Goal: Navigation & Orientation: Find specific page/section

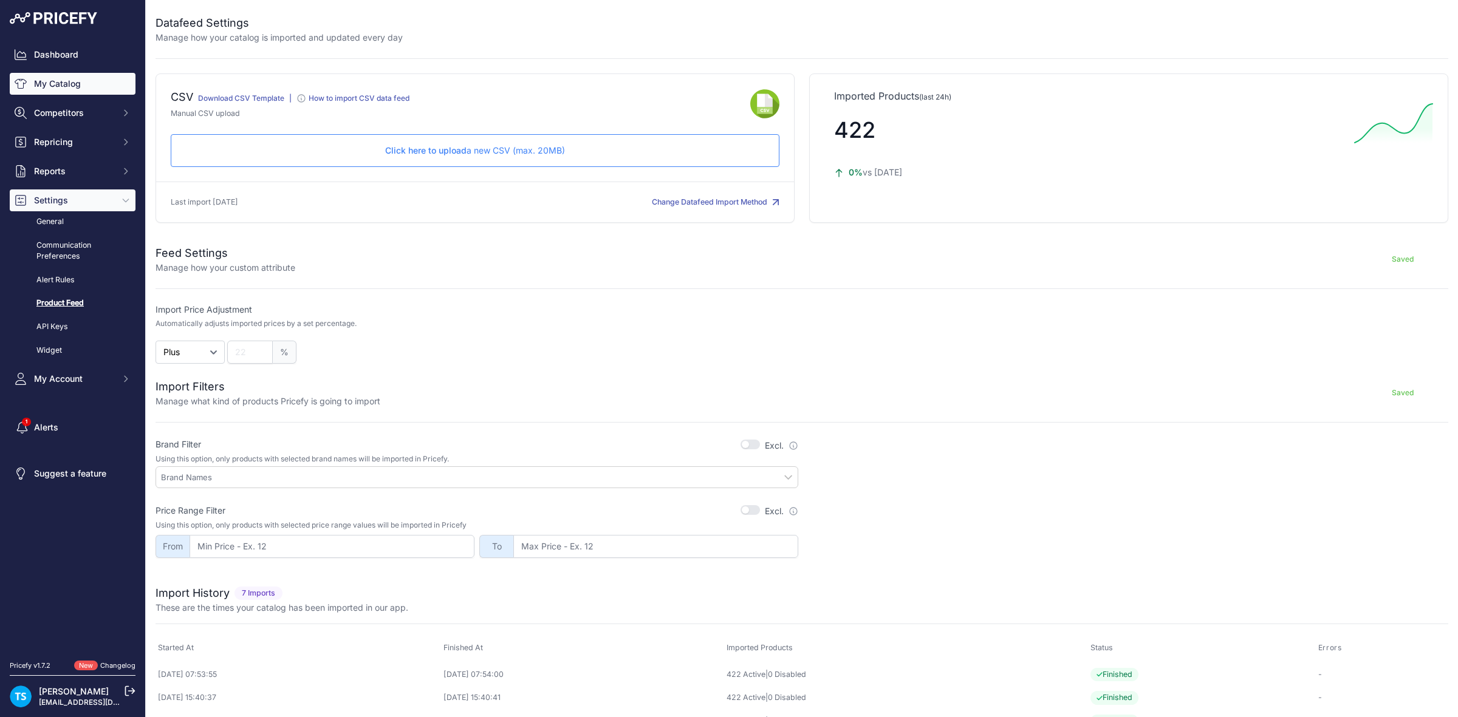
click at [73, 78] on link "My Catalog" at bounding box center [73, 84] width 126 height 22
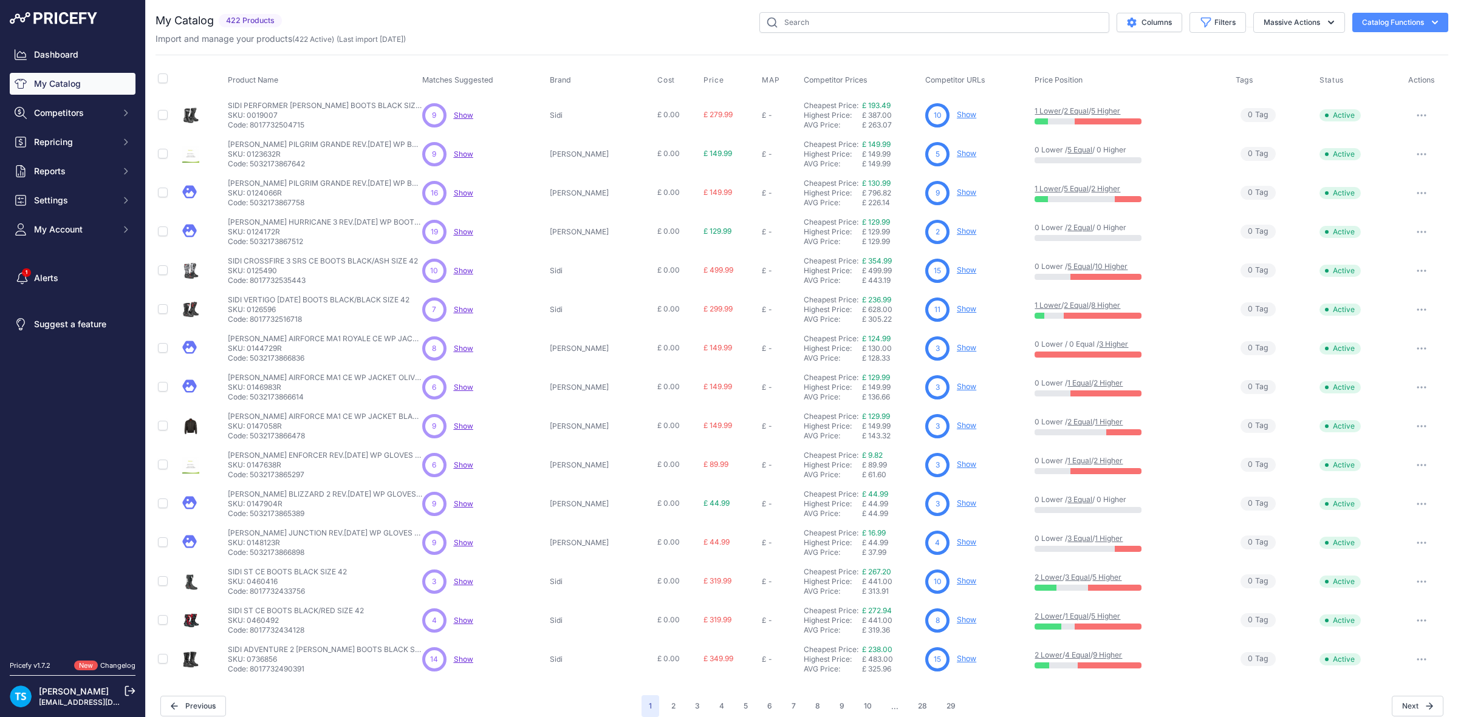
click at [471, 115] on span "Show" at bounding box center [463, 115] width 19 height 9
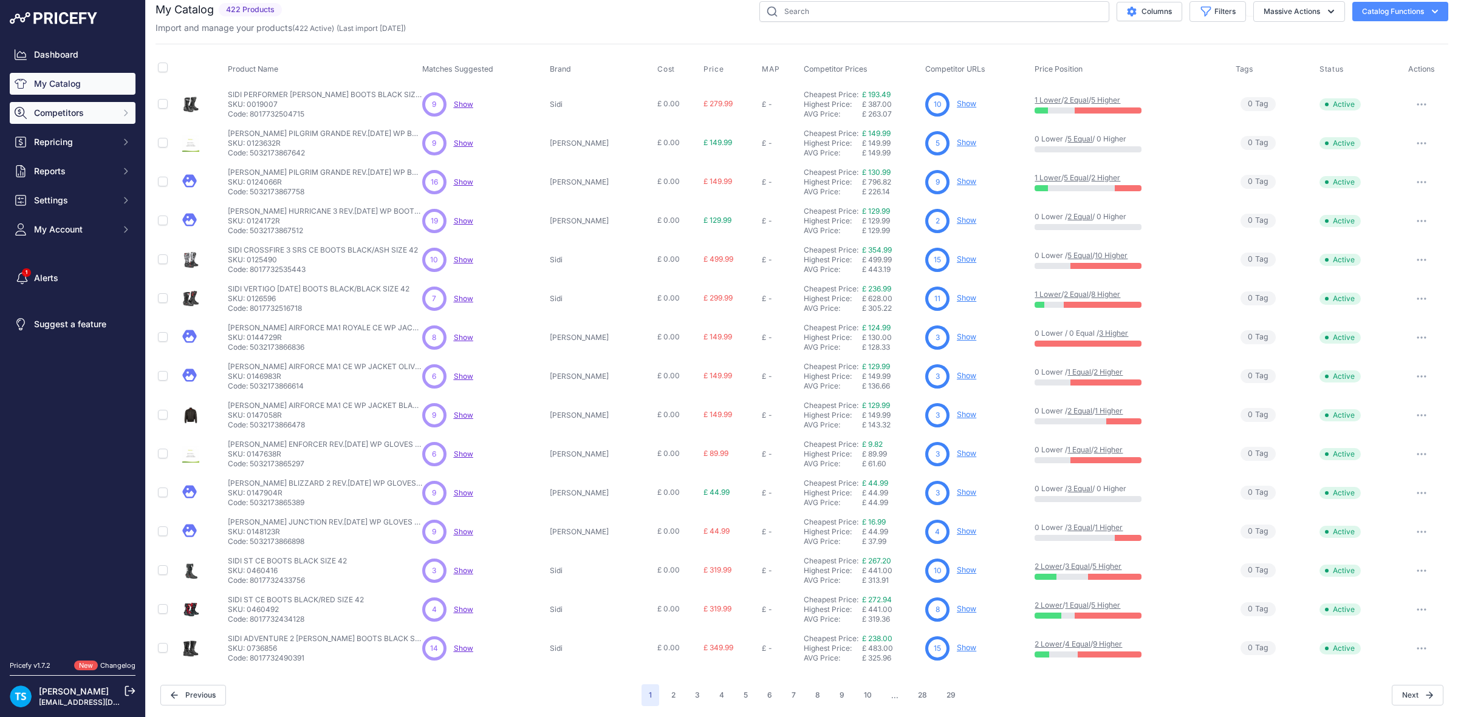
click at [90, 117] on span "Competitors" at bounding box center [74, 113] width 80 height 12
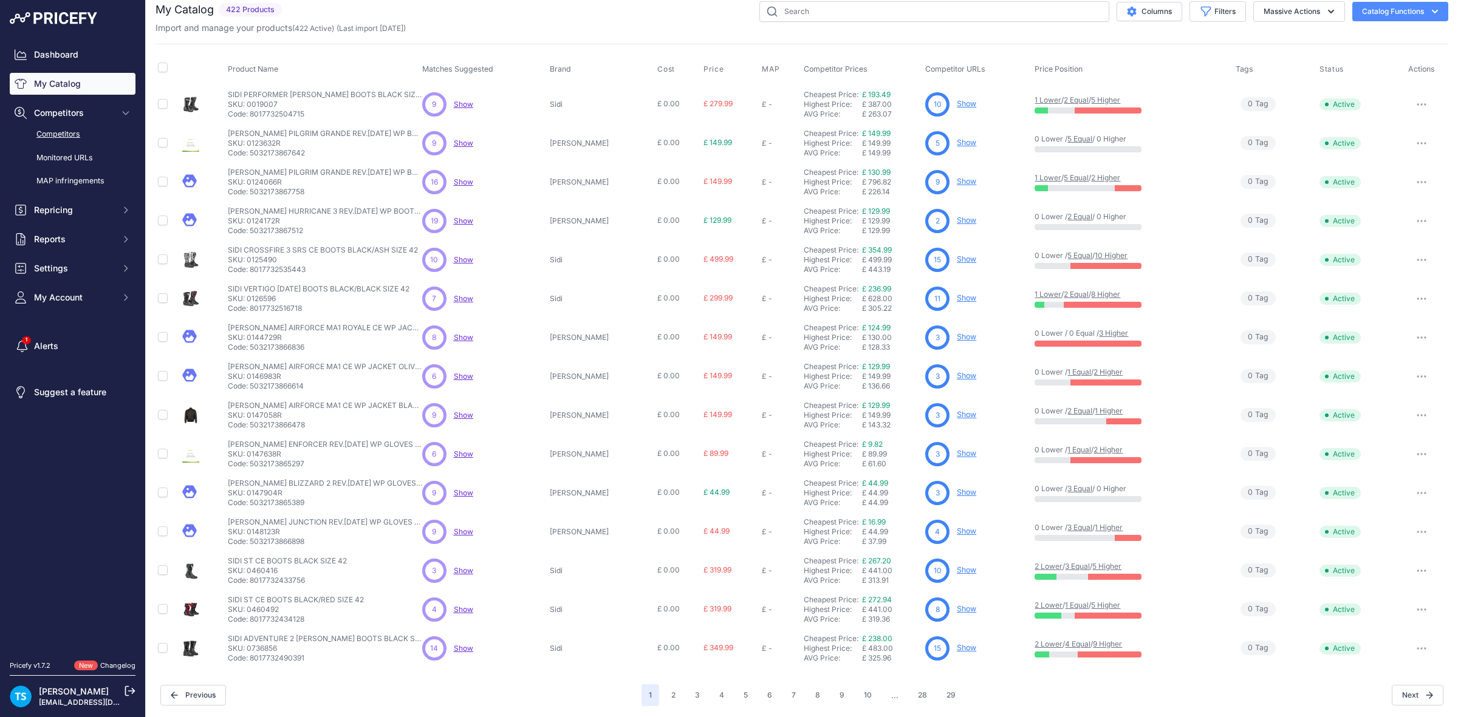
click at [95, 135] on link "Competitors" at bounding box center [73, 134] width 126 height 21
